Goal: Transaction & Acquisition: Purchase product/service

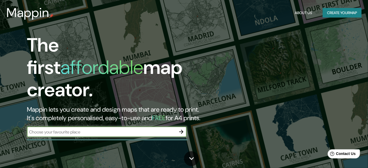
click at [162, 129] on input "text" at bounding box center [101, 132] width 149 height 6
click at [183, 129] on icon "button" at bounding box center [181, 132] width 6 height 6
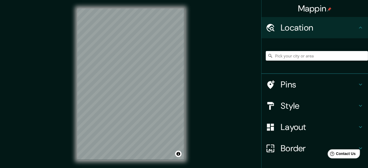
click at [121, 164] on div "© Mapbox © OpenStreetMap Improve this map" at bounding box center [131, 84] width 124 height 168
click at [278, 54] on input "Pick your city or area" at bounding box center [317, 56] width 102 height 10
click at [279, 57] on input "Pick your city or area" at bounding box center [317, 56] width 102 height 10
paste input "[GEOGRAPHIC_DATA][PERSON_NAME], [GEOGRAPHIC_DATA], [GEOGRAPHIC_DATA]"
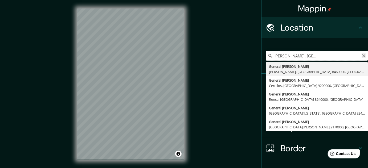
type input "[GEOGRAPHIC_DATA][PERSON_NAME], [GEOGRAPHIC_DATA], [GEOGRAPHIC_DATA]"
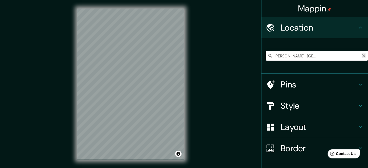
scroll to position [0, 0]
click at [361, 55] on icon "Clear" at bounding box center [363, 56] width 4 height 4
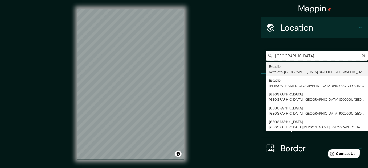
drag, startPoint x: 314, startPoint y: 56, endPoint x: 289, endPoint y: 57, distance: 25.1
click at [289, 57] on input "[GEOGRAPHIC_DATA]" at bounding box center [317, 56] width 102 height 10
paste input "[GEOGRAPHIC_DATA][PERSON_NAME], [GEOGRAPHIC_DATA], [GEOGRAPHIC_DATA]"
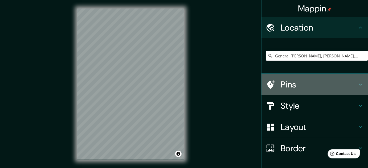
click at [332, 83] on h4 "Pins" at bounding box center [319, 84] width 77 height 11
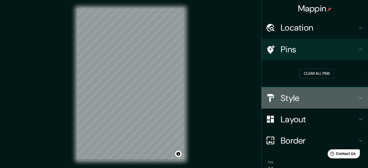
click at [341, 95] on h4 "Style" at bounding box center [319, 98] width 77 height 11
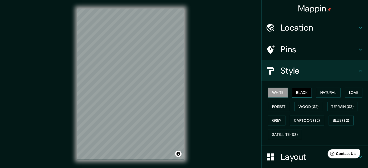
click at [302, 92] on button "Black" at bounding box center [302, 93] width 20 height 10
click at [281, 108] on button "Forest" at bounding box center [279, 107] width 22 height 10
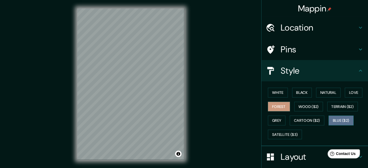
click at [336, 120] on button "Blue ($2)" at bounding box center [340, 121] width 25 height 10
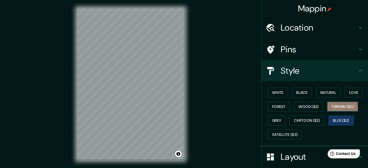
click at [343, 106] on button "Terrain ($2)" at bounding box center [342, 107] width 31 height 10
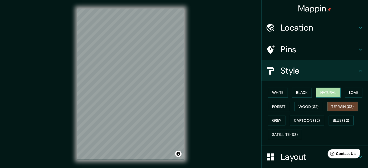
click at [327, 94] on button "Natural" at bounding box center [328, 93] width 24 height 10
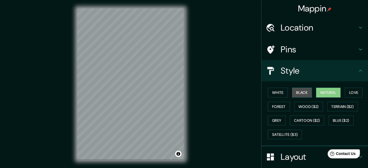
click at [300, 96] on button "Black" at bounding box center [302, 93] width 20 height 10
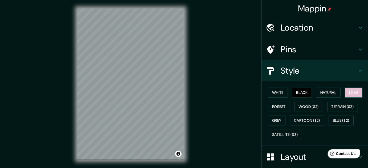
click at [352, 94] on button "Love" at bounding box center [354, 93] width 18 height 10
click at [268, 92] on button "White" at bounding box center [278, 93] width 20 height 10
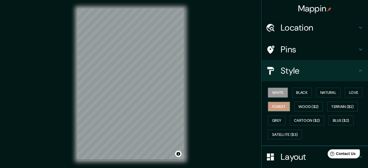
click at [275, 103] on button "Forest" at bounding box center [279, 107] width 22 height 10
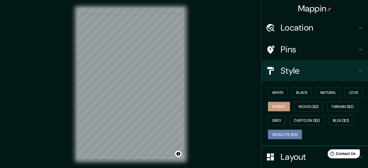
click at [287, 136] on button "Satellite ($3)" at bounding box center [285, 135] width 34 height 10
click at [341, 15] on div "Mappin" at bounding box center [314, 8] width 106 height 17
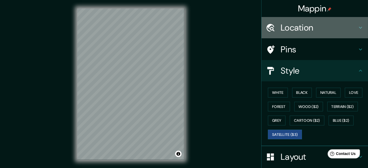
click at [331, 26] on h4 "Location" at bounding box center [319, 27] width 77 height 11
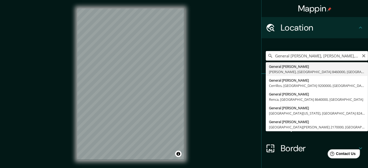
click at [349, 57] on input "General [PERSON_NAME], [PERSON_NAME], [GEOGRAPHIC_DATA] 8460000, [GEOGRAPHIC_DA…" at bounding box center [317, 56] width 102 height 10
drag, startPoint x: 346, startPoint y: 54, endPoint x: 307, endPoint y: 55, distance: 39.7
click at [307, 55] on input "General [PERSON_NAME], [PERSON_NAME], [GEOGRAPHIC_DATA] 8460000, [GEOGRAPHIC_DA…" at bounding box center [317, 56] width 102 height 10
type input "General [PERSON_NAME], [PERSON_NAME], [GEOGRAPHIC_DATA] 8460000, [GEOGRAPHIC_DA…"
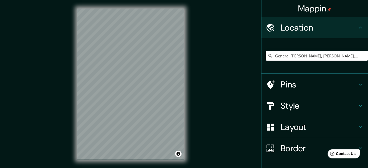
click at [187, 35] on div "© Mapbox © OpenStreetMap Improve this map | © Mapbox © OpenStreetMap Improve th…" at bounding box center [131, 84] width 124 height 168
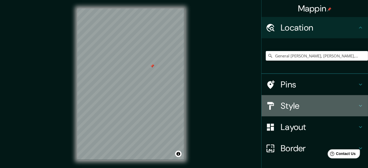
click at [352, 103] on h4 "Style" at bounding box center [319, 106] width 77 height 11
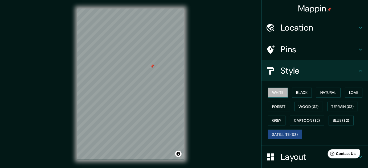
click at [279, 93] on button "White" at bounding box center [278, 93] width 20 height 10
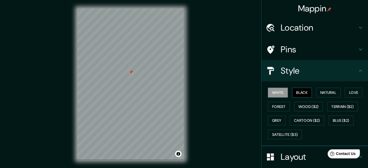
click at [303, 96] on button "Black" at bounding box center [302, 93] width 20 height 10
click at [324, 91] on button "Natural" at bounding box center [328, 93] width 24 height 10
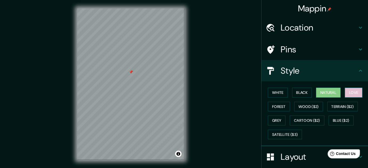
click at [354, 93] on button "Love" at bounding box center [354, 93] width 18 height 10
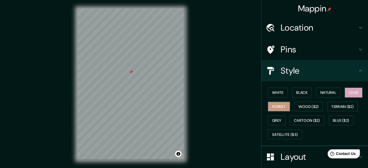
click at [275, 109] on button "Forest" at bounding box center [279, 107] width 22 height 10
click at [302, 110] on button "Wood ($2)" at bounding box center [308, 107] width 29 height 10
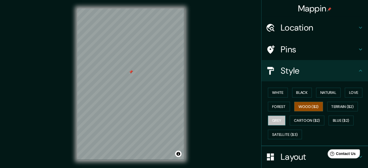
click at [275, 121] on button "Grey" at bounding box center [277, 121] width 18 height 10
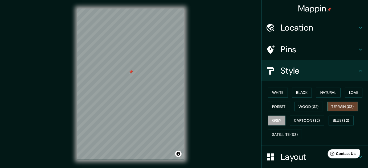
click at [351, 105] on button "Terrain ($2)" at bounding box center [342, 107] width 31 height 10
click at [311, 122] on button "Cartoon ($2)" at bounding box center [307, 121] width 35 height 10
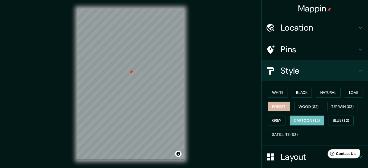
click at [286, 105] on button "Forest" at bounding box center [279, 107] width 22 height 10
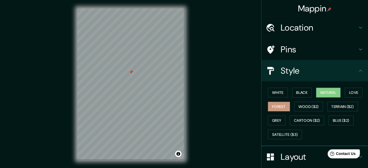
click at [324, 92] on button "Natural" at bounding box center [328, 93] width 24 height 10
click at [345, 93] on button "Love" at bounding box center [354, 93] width 18 height 10
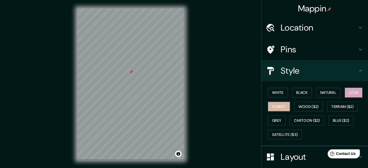
click at [281, 104] on button "Forest" at bounding box center [279, 107] width 22 height 10
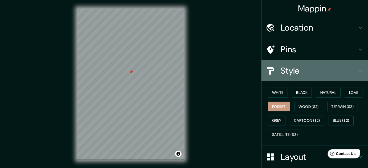
click at [353, 68] on h4 "Style" at bounding box center [319, 70] width 77 height 11
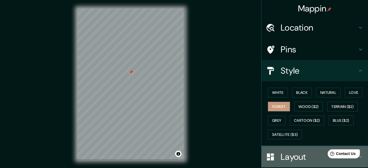
click at [302, 160] on h4 "Layout" at bounding box center [319, 157] width 77 height 11
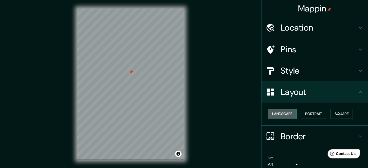
click at [285, 116] on button "Landscape" at bounding box center [282, 114] width 29 height 10
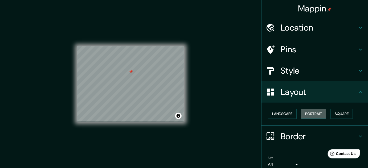
click at [308, 114] on button "Portrait" at bounding box center [313, 114] width 25 height 10
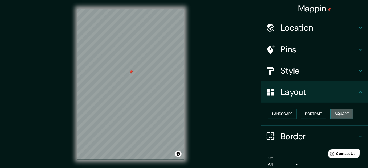
click at [341, 114] on button "Square" at bounding box center [341, 114] width 22 height 10
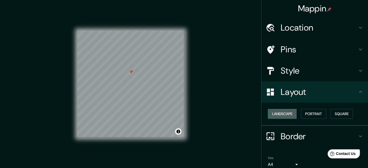
click at [285, 112] on button "Landscape" at bounding box center [282, 114] width 29 height 10
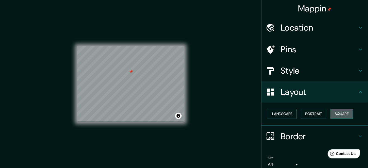
click at [343, 114] on button "Square" at bounding box center [341, 114] width 22 height 10
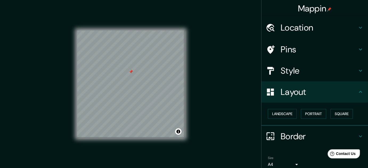
click at [357, 89] on icon at bounding box center [360, 92] width 6 height 6
click at [360, 90] on div "Layout" at bounding box center [314, 91] width 106 height 21
click at [357, 91] on icon at bounding box center [360, 92] width 6 height 6
click at [358, 133] on icon at bounding box center [360, 136] width 6 height 6
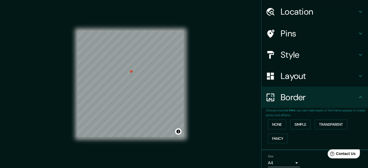
scroll to position [37, 0]
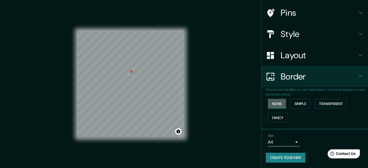
click at [274, 100] on button "None" at bounding box center [277, 104] width 18 height 10
click at [297, 105] on button "Simple" at bounding box center [300, 104] width 20 height 10
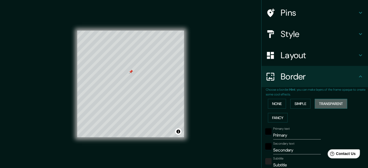
click at [321, 103] on button "Transparent" at bounding box center [331, 104] width 32 height 10
click at [281, 117] on button "Fancy" at bounding box center [278, 118] width 20 height 10
click at [274, 101] on button "None" at bounding box center [277, 104] width 18 height 10
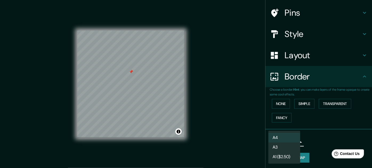
click at [292, 144] on body "Mappin Location General [PERSON_NAME], [PERSON_NAME], [GEOGRAPHIC_DATA] 8460000…" at bounding box center [186, 84] width 372 height 168
click at [293, 138] on li "A4" at bounding box center [284, 138] width 32 height 10
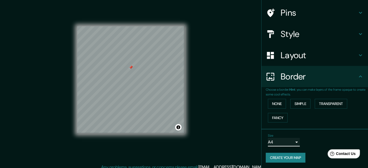
scroll to position [0, 0]
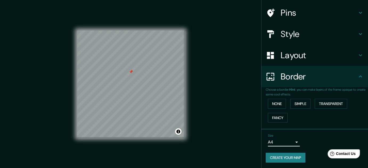
click at [347, 78] on h4 "Border" at bounding box center [319, 76] width 77 height 11
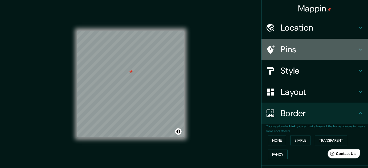
click at [352, 45] on h4 "Pins" at bounding box center [319, 49] width 77 height 11
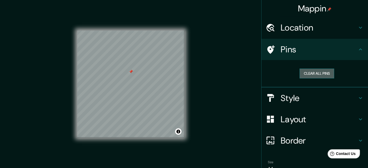
click at [323, 71] on button "Clear all pins" at bounding box center [316, 74] width 35 height 10
drag, startPoint x: 131, startPoint y: 70, endPoint x: 131, endPoint y: 77, distance: 6.9
click at [131, 77] on div at bounding box center [129, 78] width 4 height 4
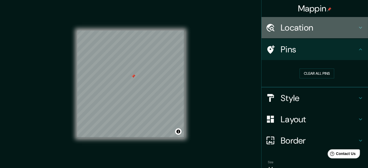
click at [357, 29] on icon at bounding box center [360, 27] width 6 height 6
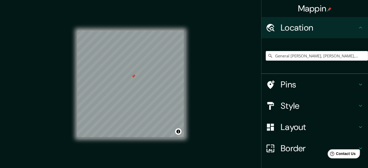
click at [357, 29] on icon at bounding box center [360, 27] width 6 height 6
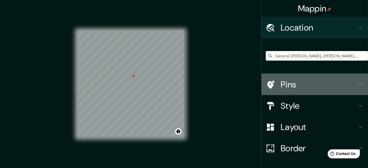
click at [360, 78] on div "Pins" at bounding box center [314, 84] width 106 height 21
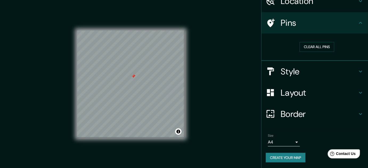
scroll to position [27, 0]
click at [294, 161] on button "Create your map" at bounding box center [286, 158] width 40 height 10
click at [273, 159] on div "Create your map" at bounding box center [315, 158] width 98 height 10
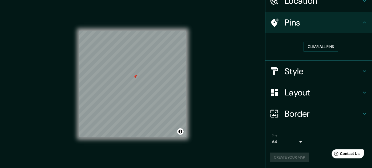
click at [279, 139] on body "Mappin Location General [PERSON_NAME], [PERSON_NAME], [GEOGRAPHIC_DATA] 8460000…" at bounding box center [186, 84] width 372 height 168
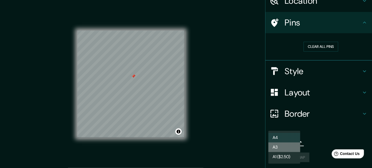
click at [280, 145] on li "A3" at bounding box center [284, 148] width 32 height 10
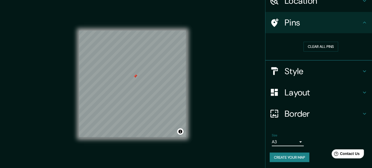
click at [279, 143] on body "Mappin Location General [PERSON_NAME], [PERSON_NAME], [GEOGRAPHIC_DATA] 8460000…" at bounding box center [186, 84] width 372 height 168
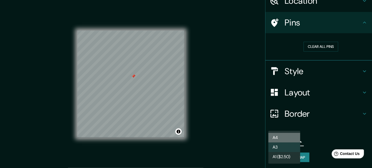
click at [278, 139] on li "A4" at bounding box center [284, 138] width 32 height 10
type input "single"
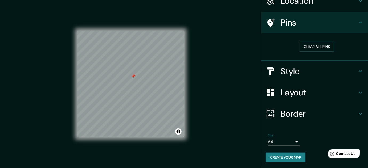
click at [288, 158] on button "Create your map" at bounding box center [286, 158] width 40 height 10
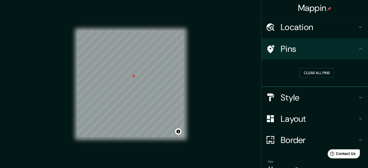
scroll to position [0, 0]
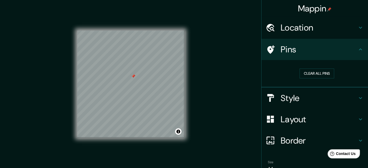
click at [225, 30] on div "Mappin Location General [PERSON_NAME], [PERSON_NAME], [GEOGRAPHIC_DATA] 8460000…" at bounding box center [184, 88] width 368 height 177
